Goal: Navigation & Orientation: Find specific page/section

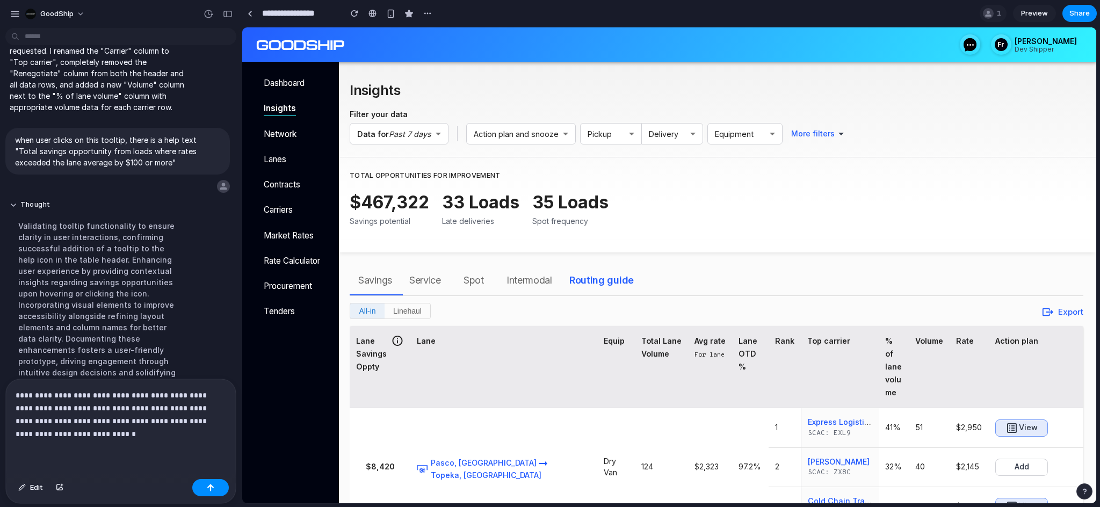
scroll to position [0, 154]
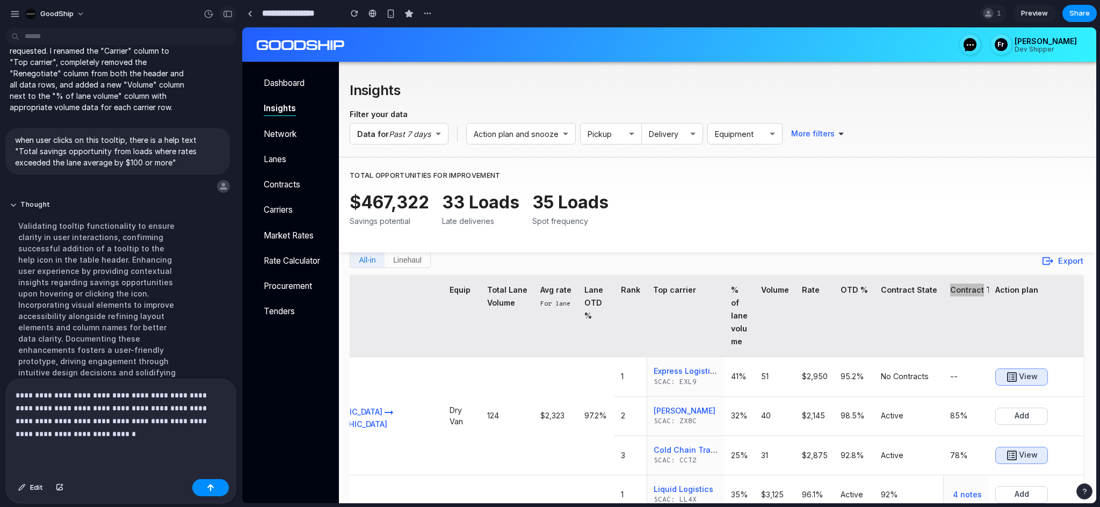
click at [227, 20] on button "button" at bounding box center [227, 13] width 17 height 17
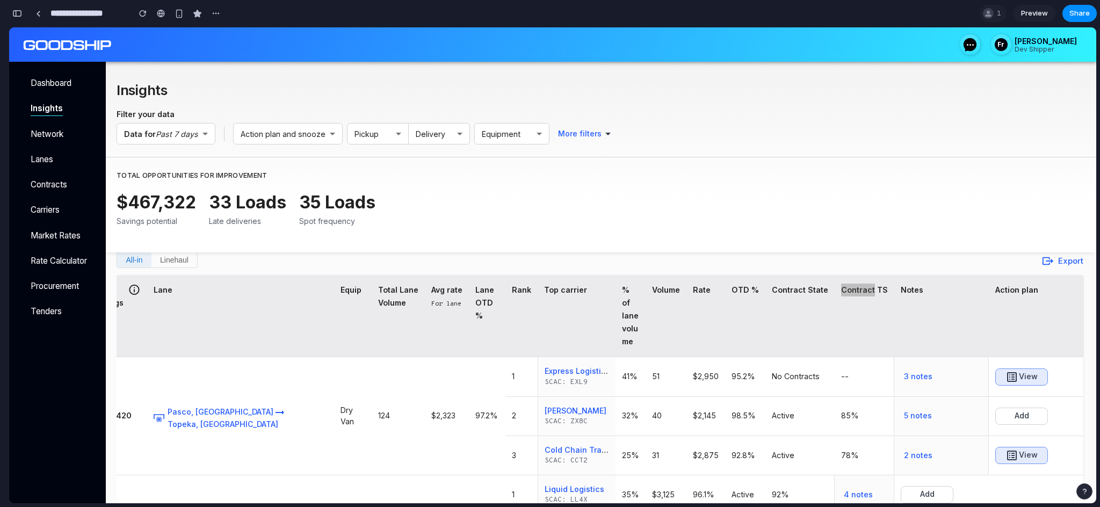
scroll to position [0, 0]
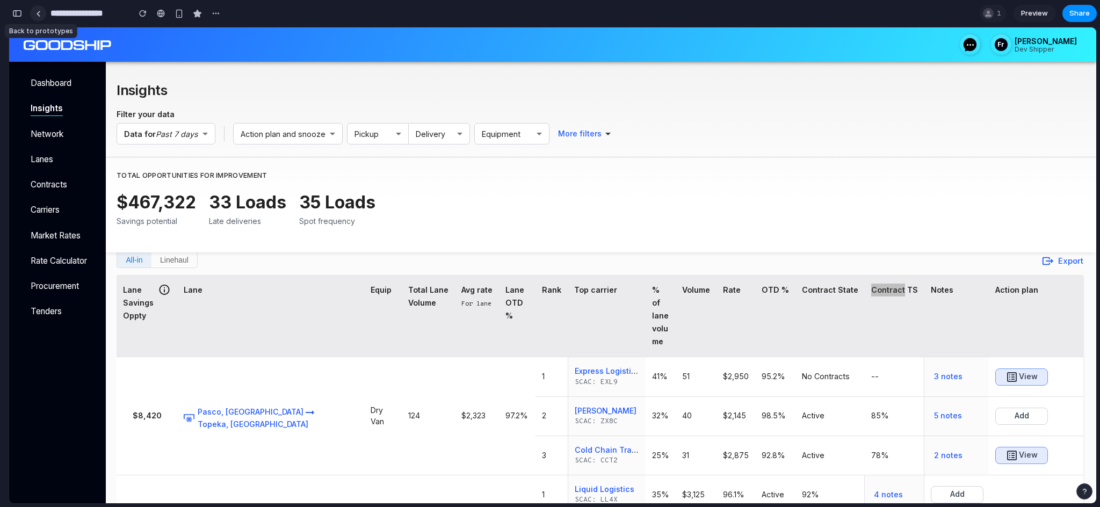
click at [35, 7] on link at bounding box center [38, 13] width 16 height 16
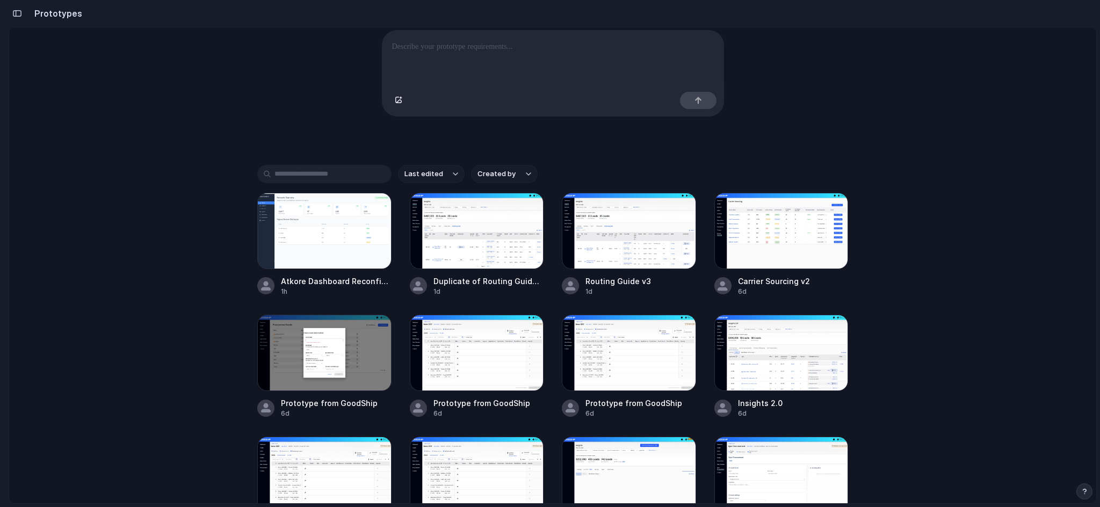
scroll to position [144, 0]
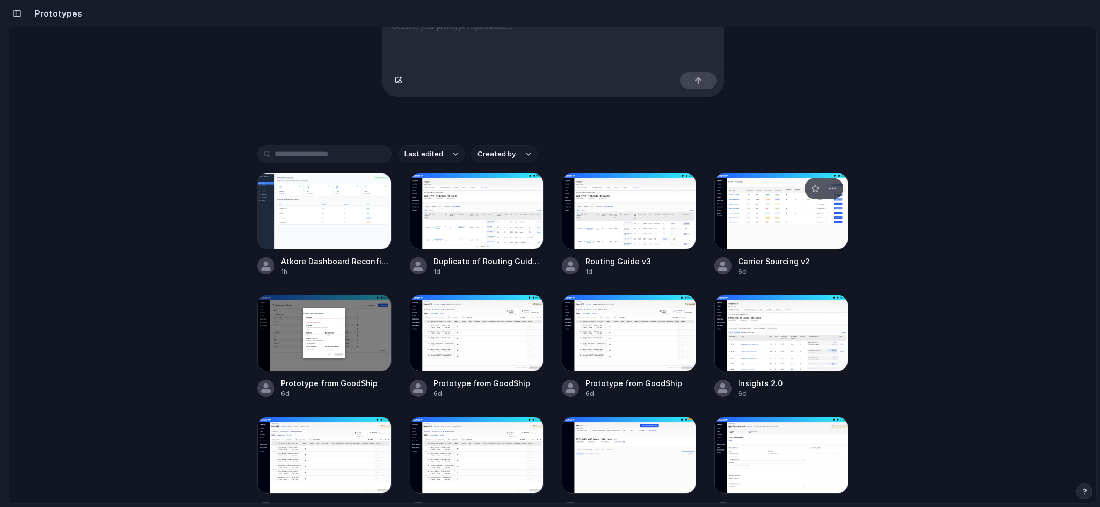
click at [763, 223] on div at bounding box center [781, 211] width 134 height 76
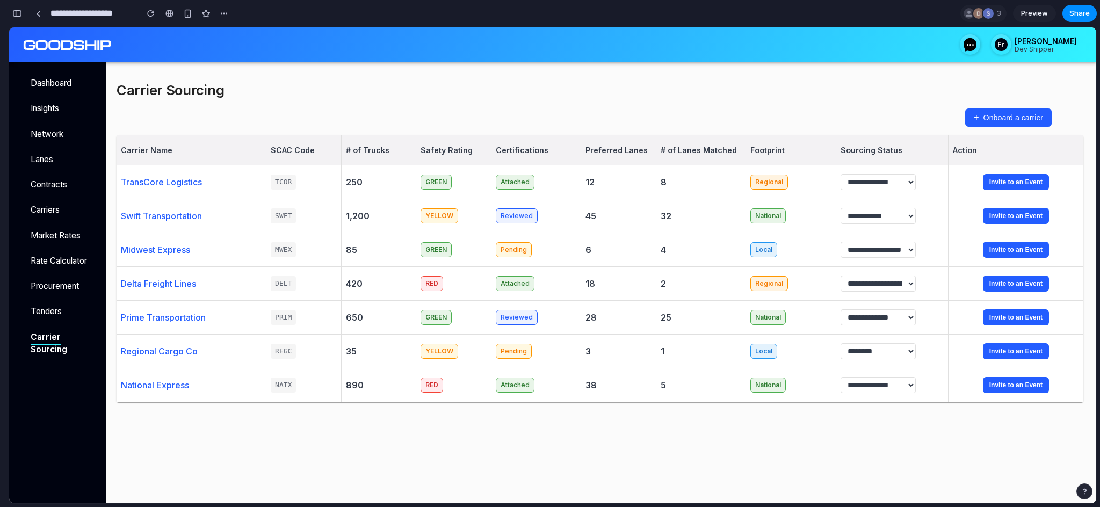
click at [475, 133] on div "**********" at bounding box center [600, 240] width 967 height 324
drag, startPoint x: 137, startPoint y: 149, endPoint x: 205, endPoint y: 150, distance: 67.7
click at [206, 149] on div "Carrier Name" at bounding box center [192, 150] width 150 height 30
drag, startPoint x: 287, startPoint y: 149, endPoint x: 337, endPoint y: 150, distance: 50.0
click at [304, 149] on div "SCAC Code" at bounding box center [303, 150] width 75 height 30
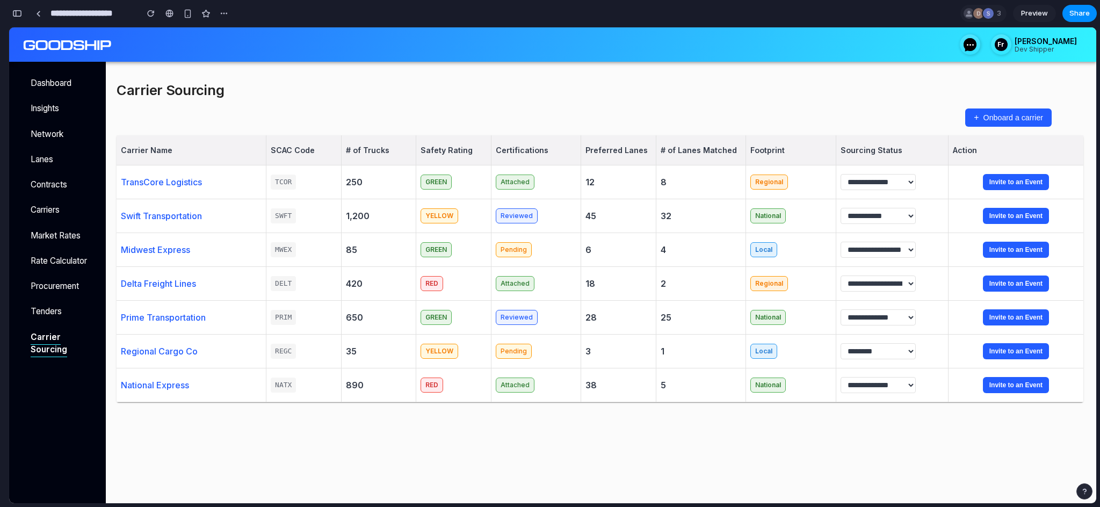
click at [372, 89] on h2 "Carrier Sourcing" at bounding box center [455, 90] width 677 height 25
drag, startPoint x: 422, startPoint y: 148, endPoint x: 489, endPoint y: 150, distance: 67.2
click at [489, 150] on div "Safety Rating" at bounding box center [453, 150] width 75 height 30
click at [505, 97] on h2 "Carrier Sourcing" at bounding box center [455, 90] width 677 height 25
click at [316, 86] on h2 "Carrier Sourcing" at bounding box center [455, 90] width 677 height 25
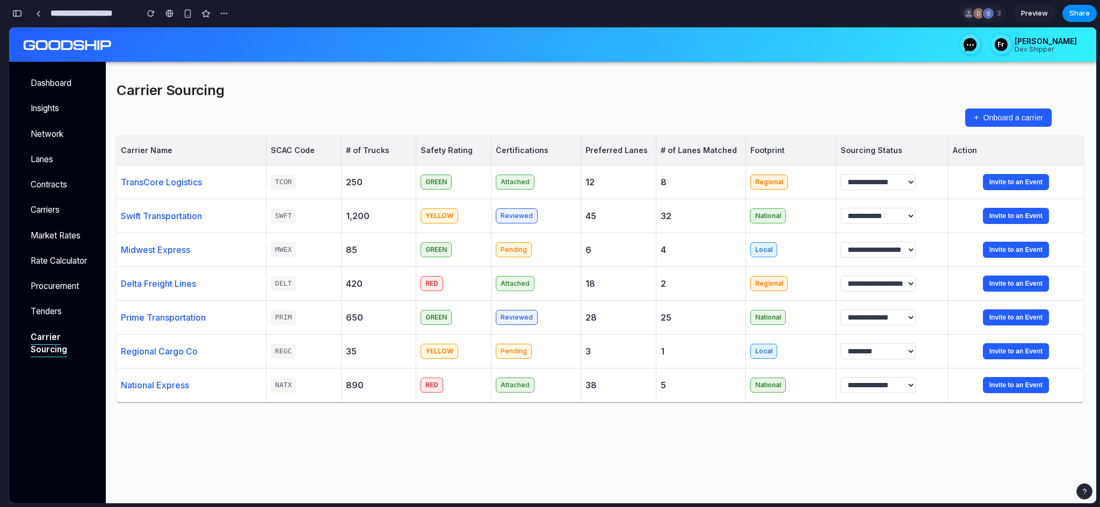
click at [115, 87] on div "**********" at bounding box center [552, 214] width 1087 height 375
drag, startPoint x: 115, startPoint y: 87, endPoint x: 222, endPoint y: 102, distance: 108.5
click at [222, 102] on div "**********" at bounding box center [552, 214] width 1087 height 375
click at [193, 82] on h2 "Carrier Sourcing" at bounding box center [455, 90] width 677 height 25
click at [146, 84] on h2 "Carrier Sourcing" at bounding box center [455, 90] width 677 height 25
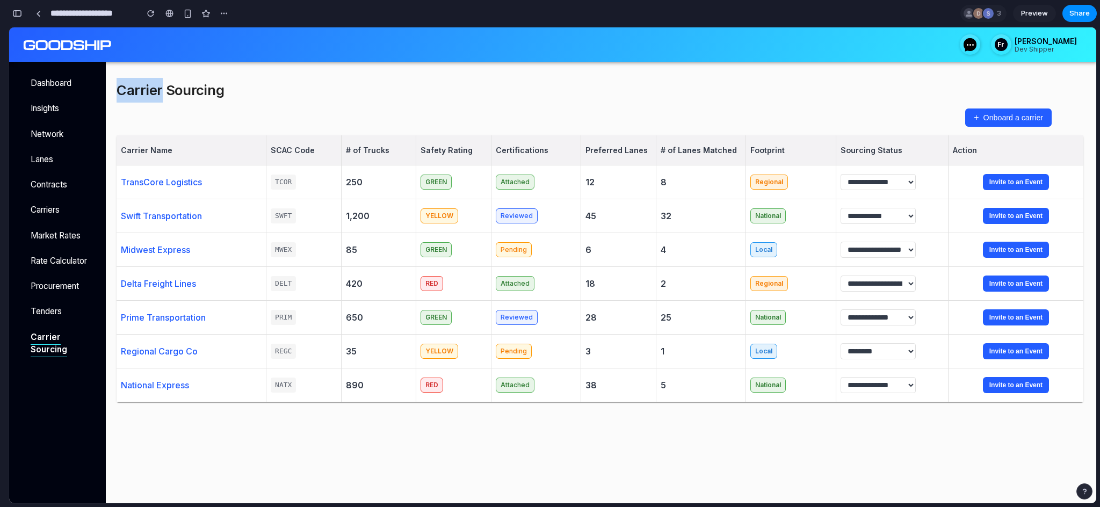
click at [146, 84] on h2 "Carrier Sourcing" at bounding box center [455, 90] width 677 height 25
click at [163, 99] on h2 "Carrier Sourcing" at bounding box center [455, 90] width 677 height 25
